Goal: Task Accomplishment & Management: Manage account settings

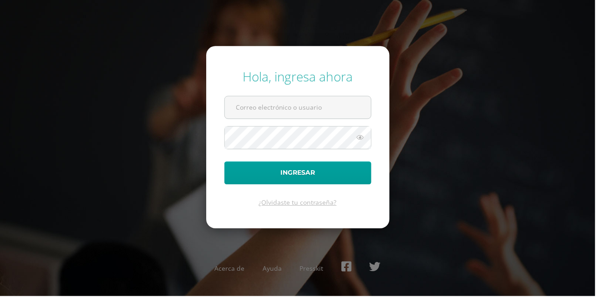
click at [520, 17] on div "Hola, ingresa ahora Ingresar ¿Olvidaste tu contraseña? Acerca de Ayuda Presskit" at bounding box center [299, 149] width 606 height 298
click at [248, 119] on input "text" at bounding box center [299, 108] width 147 height 22
type input "[EMAIL_ADDRESS][DOMAIN_NAME]"
click at [226, 162] on button "Ingresar" at bounding box center [300, 173] width 148 height 23
click at [356, 119] on input "text" at bounding box center [299, 108] width 147 height 22
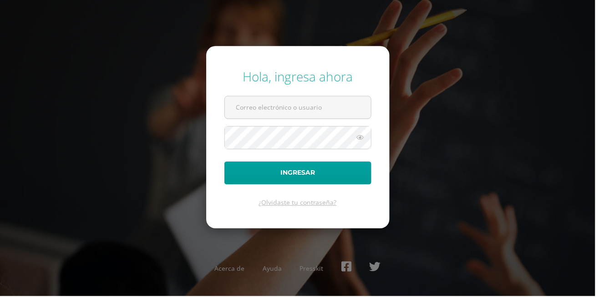
type input "[EMAIL_ADDRESS][DOMAIN_NAME]"
click at [226, 162] on button "Ingresar" at bounding box center [300, 173] width 148 height 23
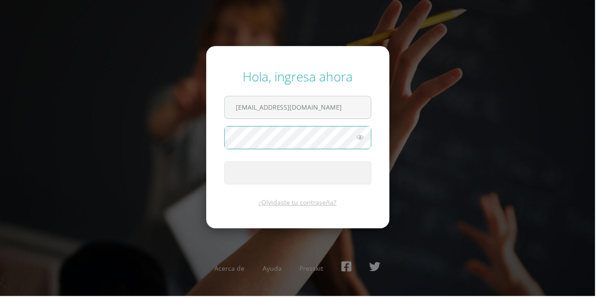
click at [362, 185] on span "submit" at bounding box center [299, 174] width 147 height 22
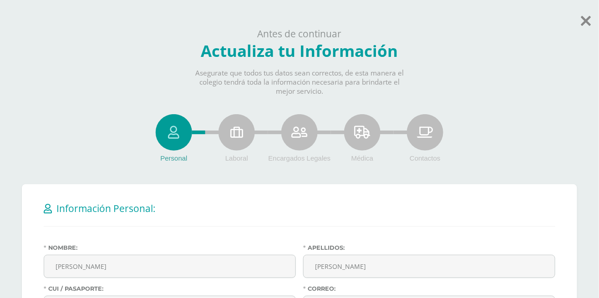
click at [587, 27] on icon at bounding box center [586, 21] width 10 height 16
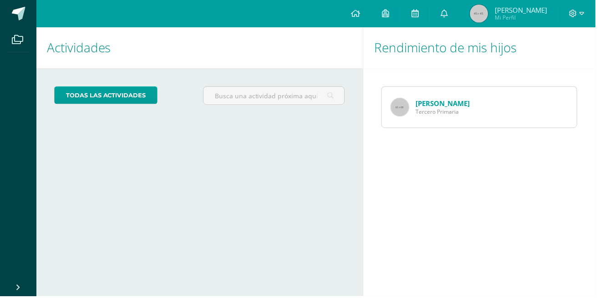
click at [362, 18] on span at bounding box center [357, 14] width 9 height 10
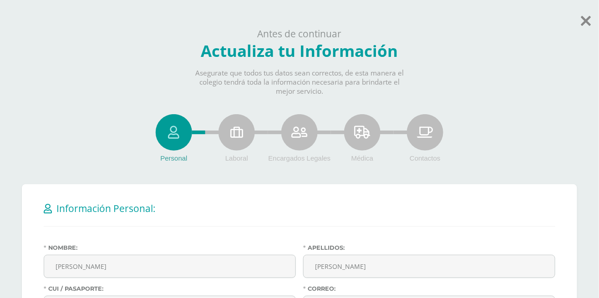
click at [588, 22] on icon at bounding box center [586, 21] width 10 height 16
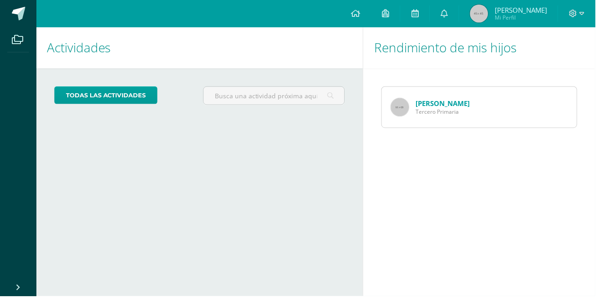
click at [402, 17] on link at bounding box center [387, 13] width 29 height 27
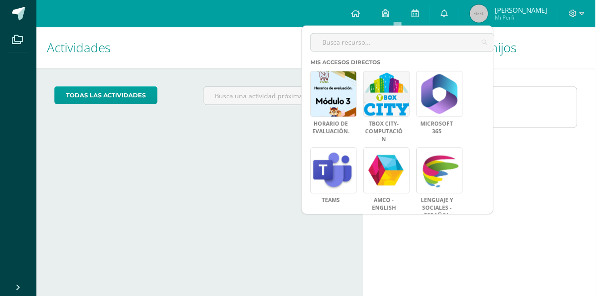
scroll to position [162, 0]
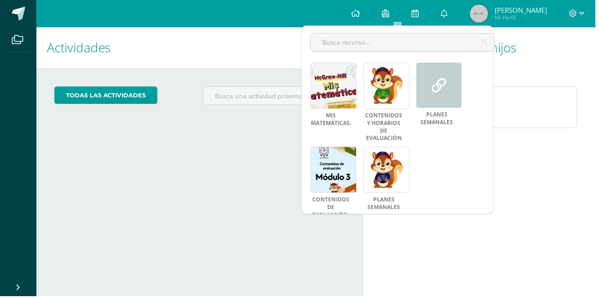
click at [401, 168] on link at bounding box center [388, 171] width 46 height 46
